Goal: Find specific page/section: Find specific page/section

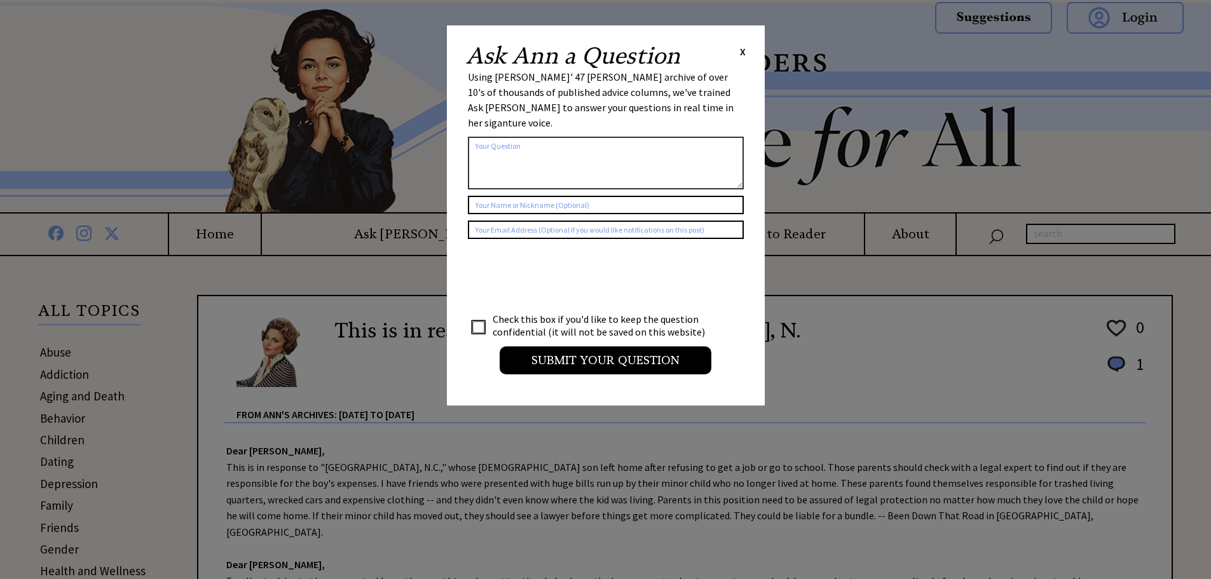
click at [740, 47] on span "X" at bounding box center [743, 51] width 6 height 13
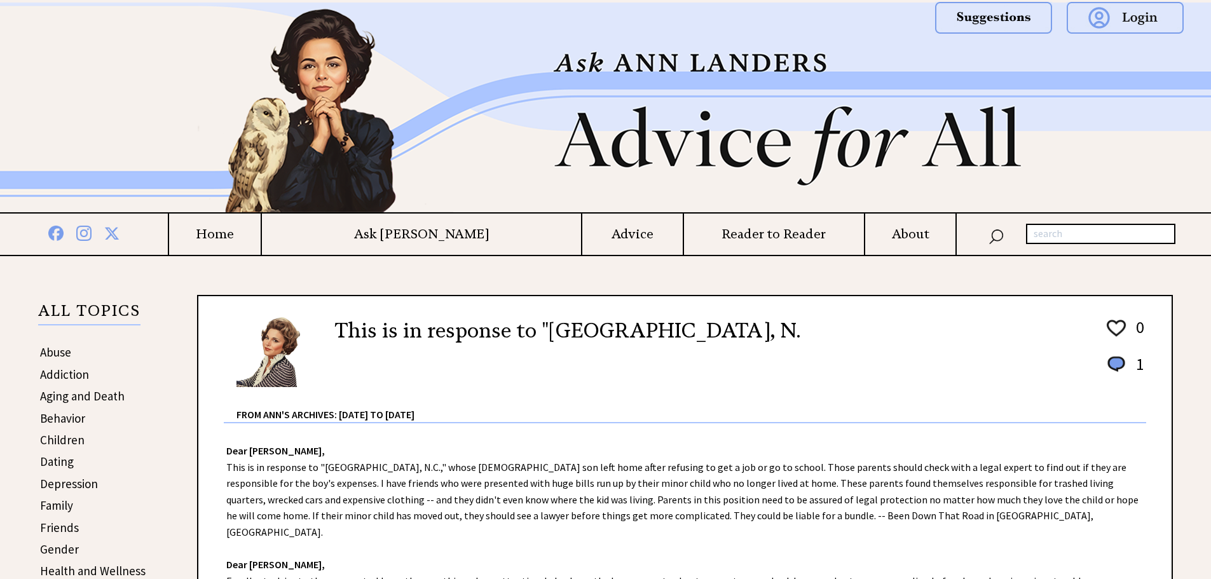
click at [1063, 233] on input "text" at bounding box center [1100, 234] width 149 height 20
type input "saint"
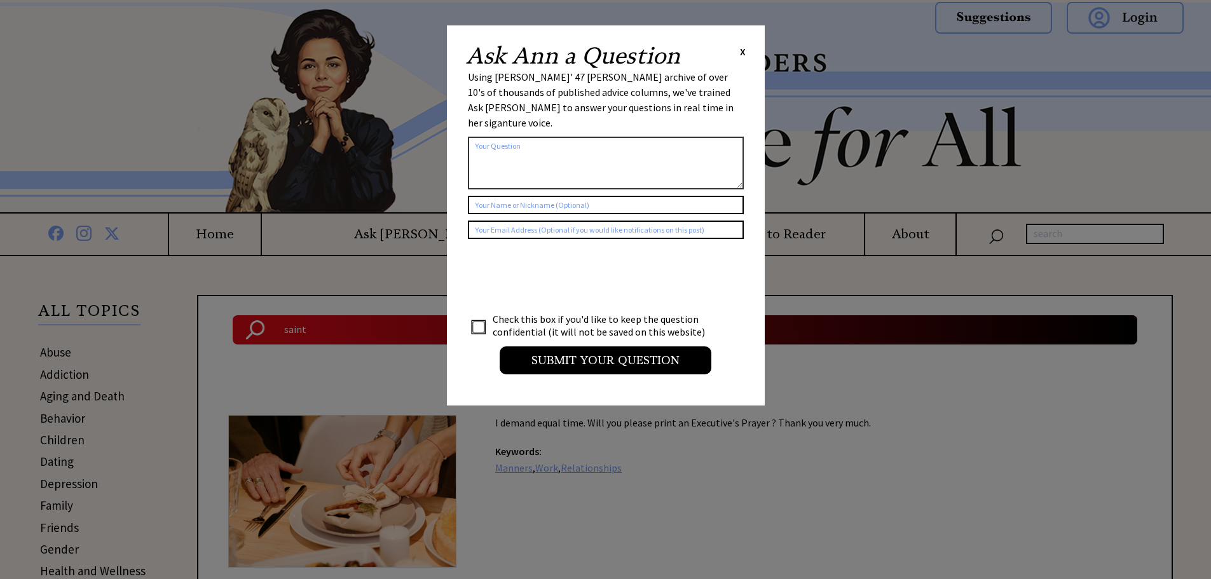
click at [742, 51] on span "X" at bounding box center [743, 51] width 6 height 13
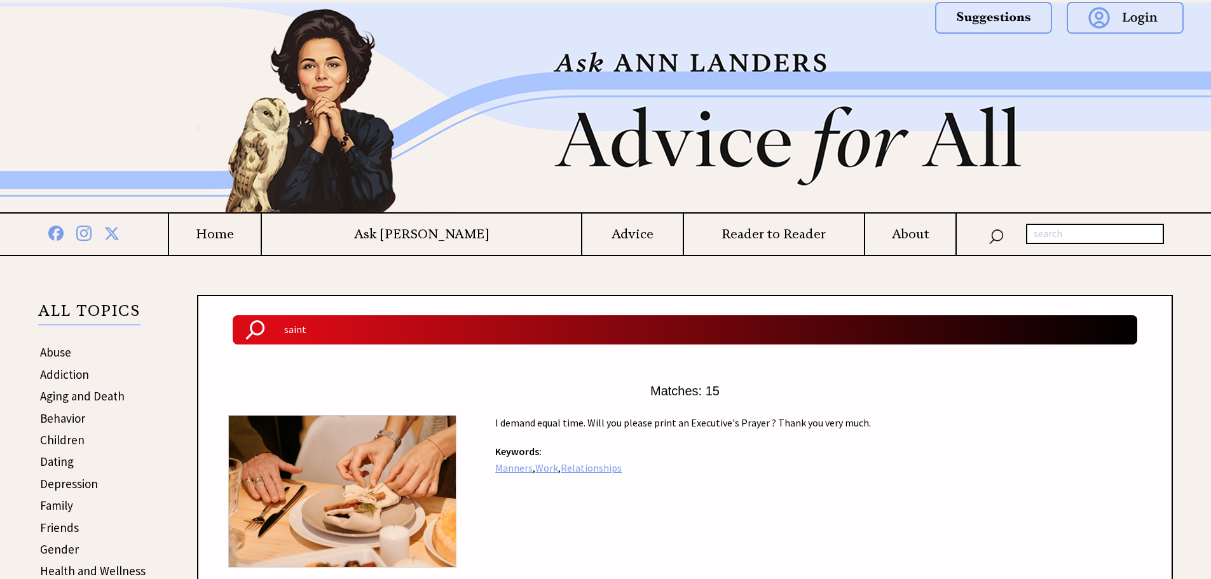
click at [893, 235] on h4 "About" at bounding box center [910, 234] width 90 height 16
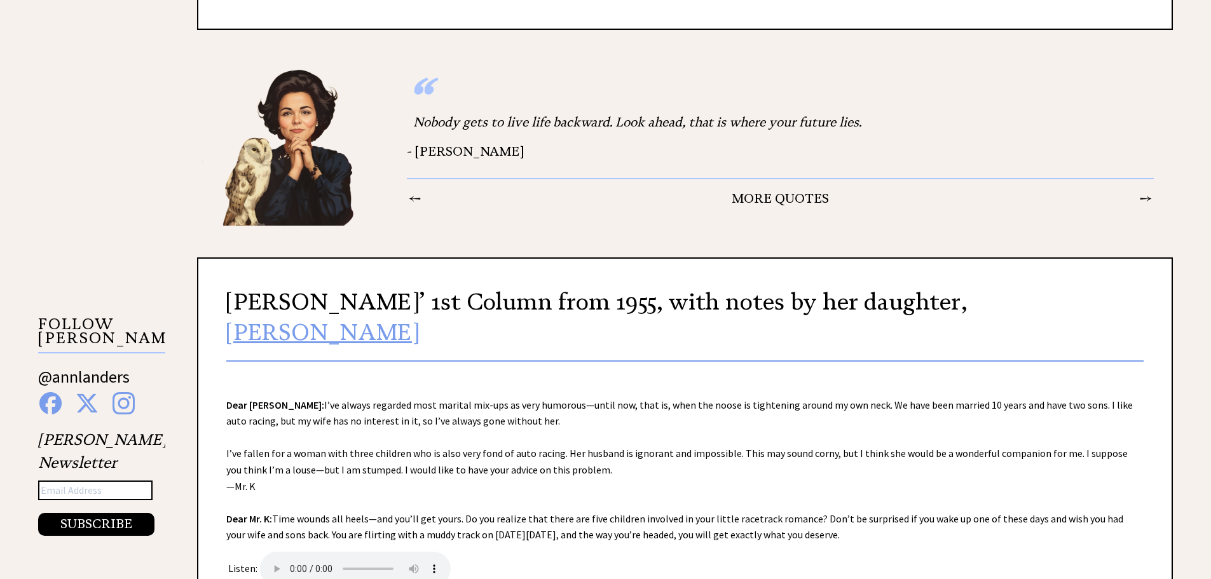
scroll to position [1081, 0]
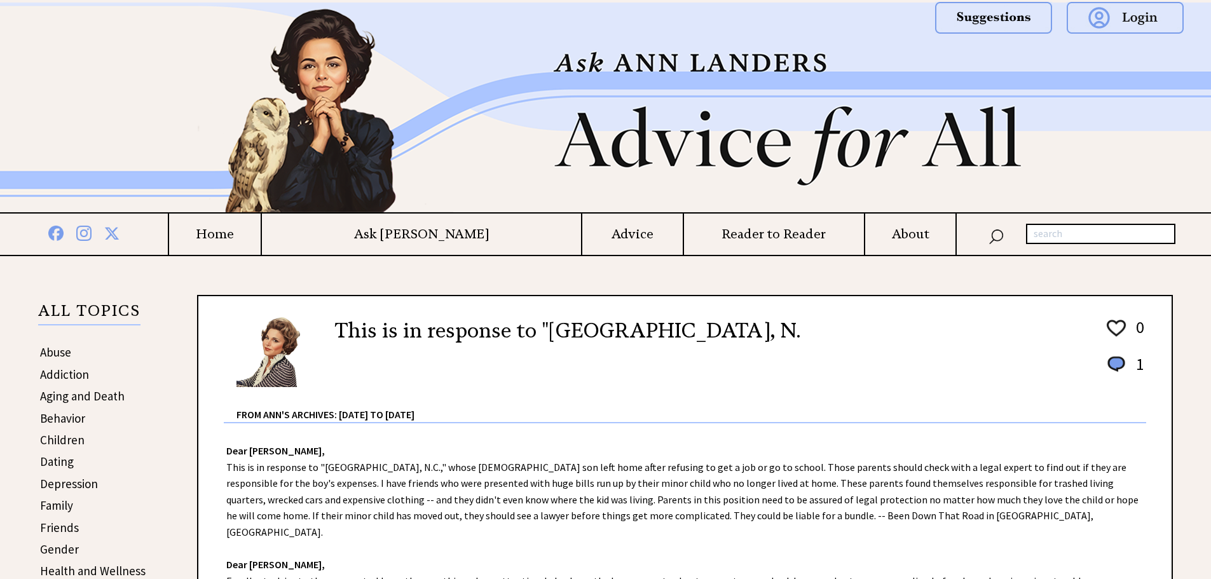
click at [903, 233] on h4 "About" at bounding box center [910, 234] width 90 height 16
